Goal: Book appointment/travel/reservation

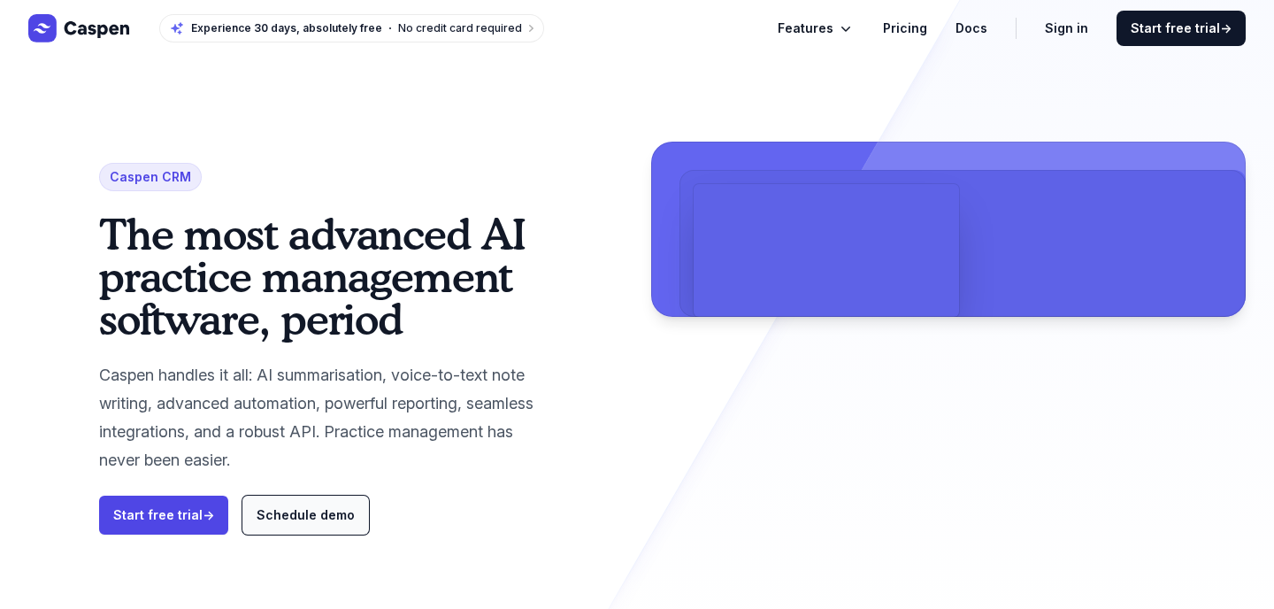
click at [251, 527] on link "Schedule demo" at bounding box center [305, 515] width 127 height 39
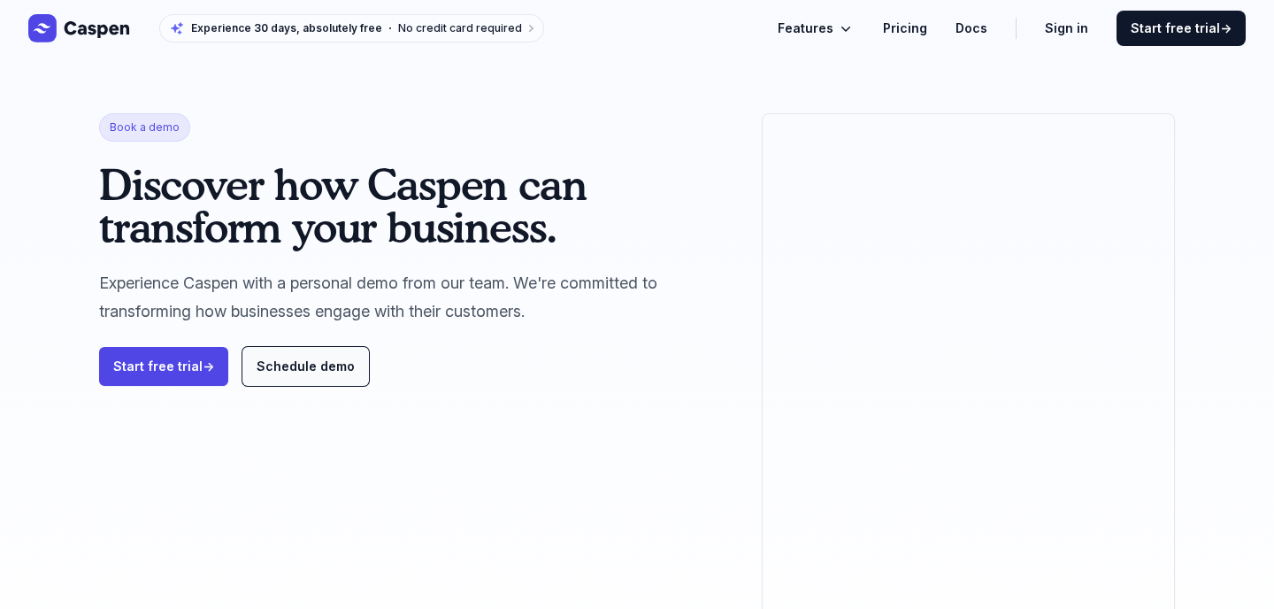
click at [291, 358] on span "Schedule demo" at bounding box center [306, 365] width 98 height 15
click at [189, 373] on link "Start free trial →" at bounding box center [163, 366] width 129 height 39
